Goal: Task Accomplishment & Management: Manage account settings

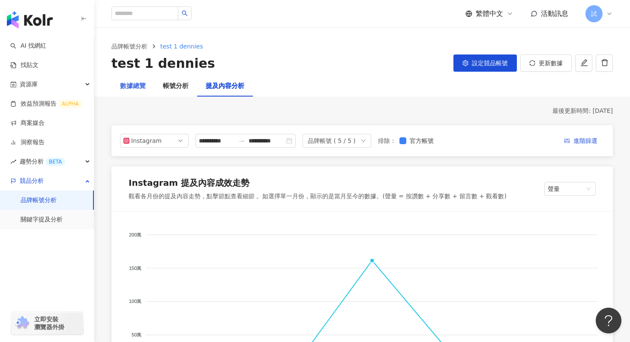
click at [136, 91] on div "數據總覽" at bounding box center [132, 86] width 43 height 21
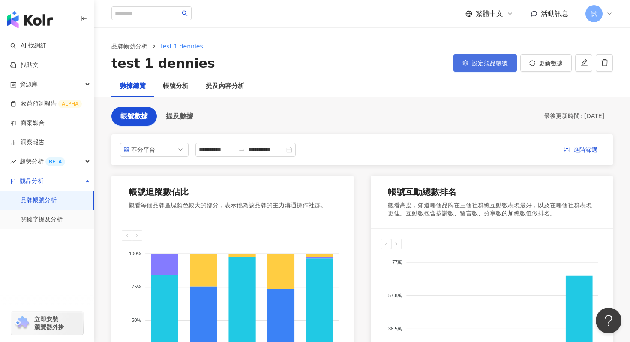
click at [488, 62] on span "設定競品帳號" at bounding box center [490, 63] width 36 height 7
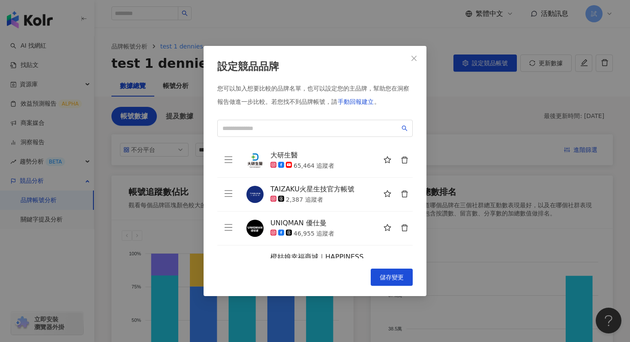
scroll to position [64, 0]
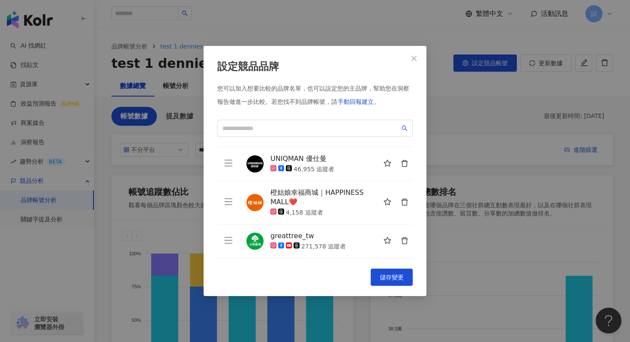
click at [402, 240] on icon "delete" at bounding box center [404, 240] width 6 height 7
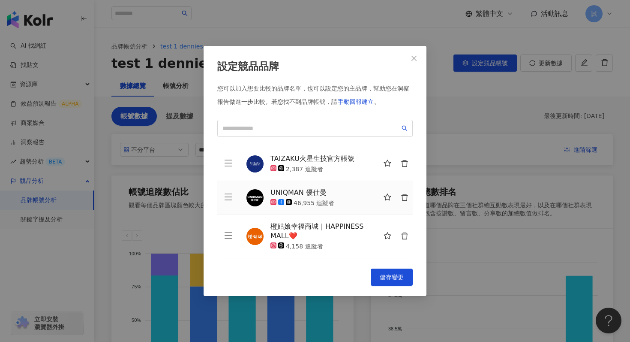
scroll to position [0, 0]
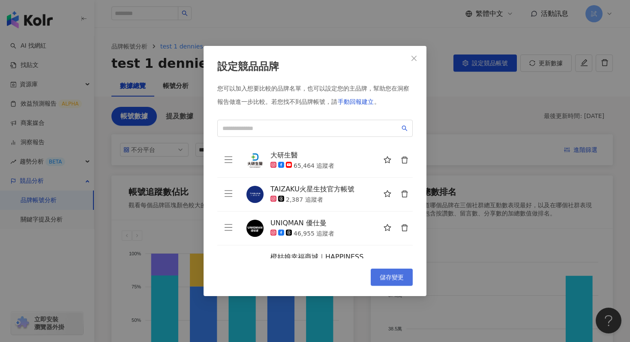
click at [393, 276] on span "儲存變更" at bounding box center [392, 276] width 24 height 7
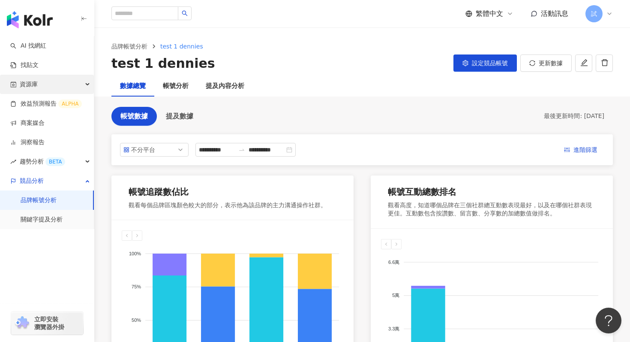
click at [57, 84] on div "資源庫" at bounding box center [47, 84] width 94 height 19
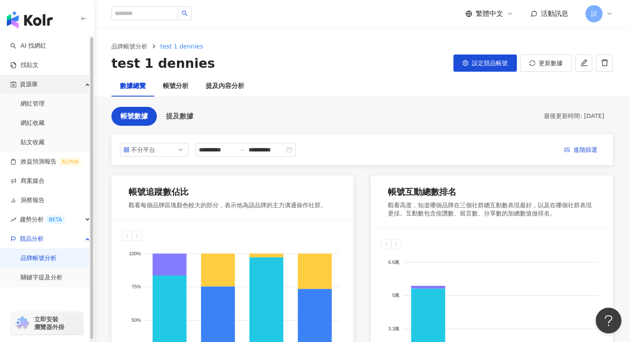
click at [57, 84] on div "資源庫" at bounding box center [47, 84] width 94 height 19
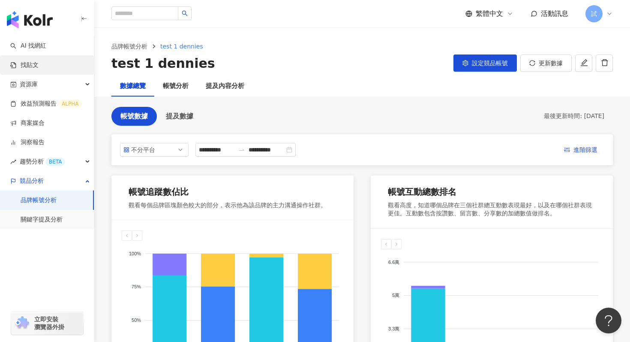
click at [39, 66] on link "找貼文" at bounding box center [24, 65] width 28 height 9
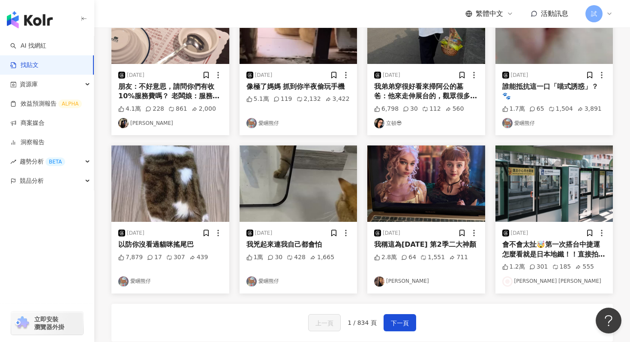
scroll to position [333, 0]
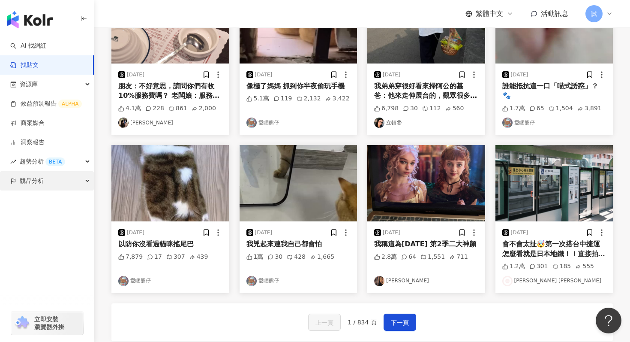
click at [68, 182] on div "競品分析" at bounding box center [47, 180] width 94 height 19
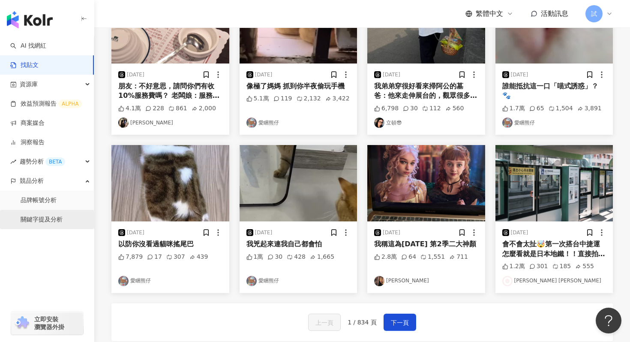
click at [52, 220] on link "關鍵字提及分析" at bounding box center [42, 219] width 42 height 9
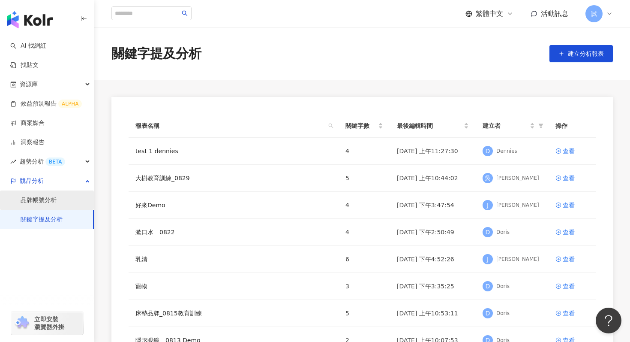
click at [57, 199] on link "品牌帳號分析" at bounding box center [39, 200] width 36 height 9
